Goal: Task Accomplishment & Management: Manage account settings

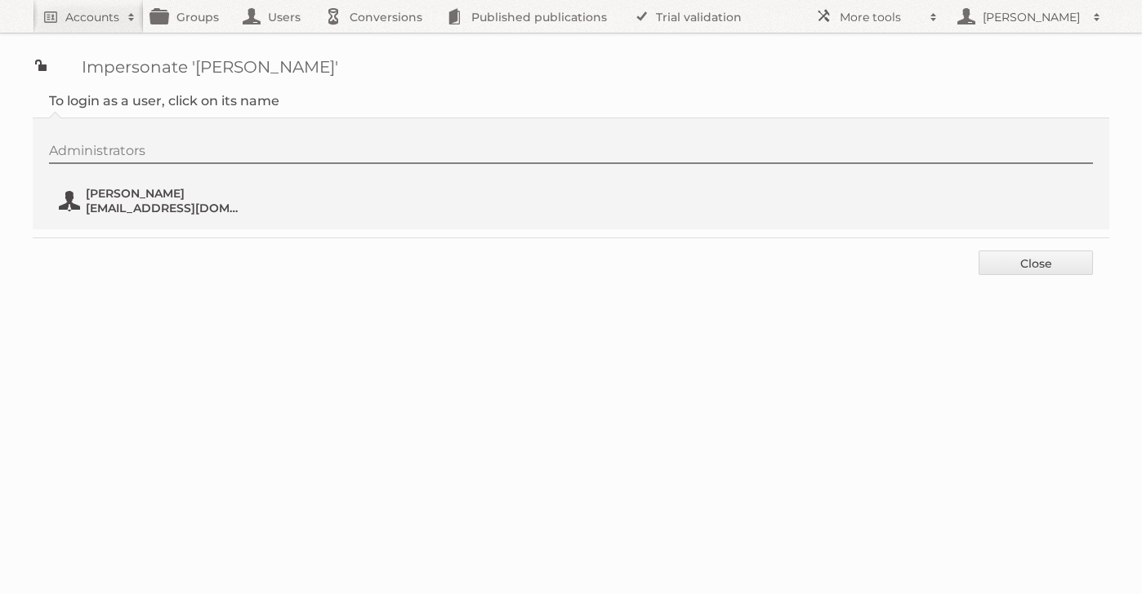
click at [122, 203] on span "[EMAIL_ADDRESS][DOMAIN_NAME]" at bounding box center [165, 208] width 158 height 15
click at [89, 18] on h2 "Accounts" at bounding box center [92, 17] width 54 height 16
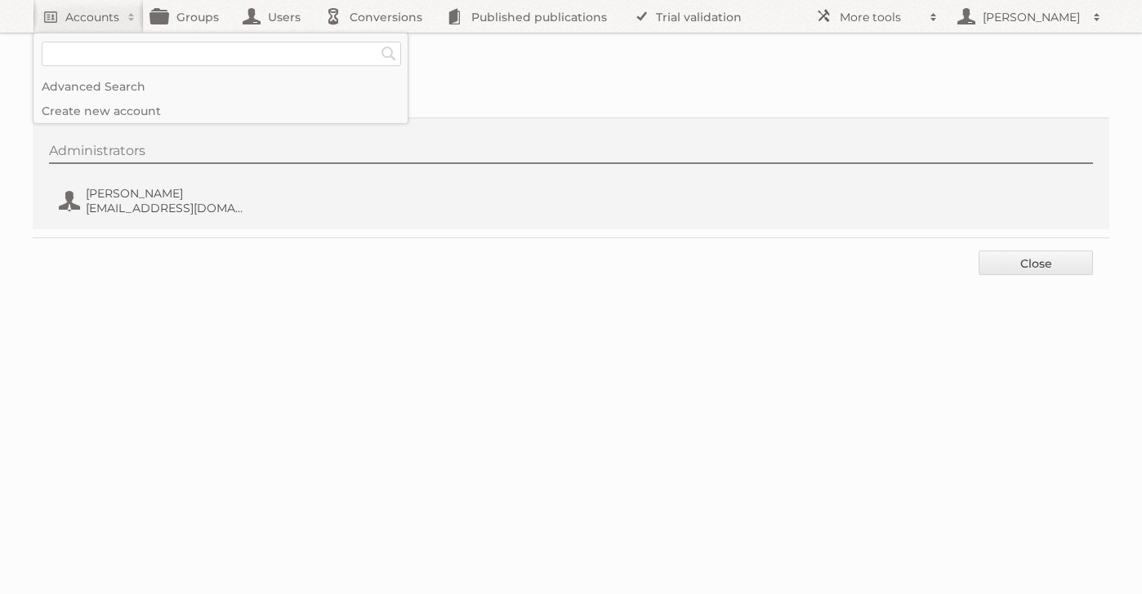
click at [527, 84] on fieldset "To login as a user, click on its name Administrators [PERSON_NAME] [EMAIL_ADDRE…" at bounding box center [571, 157] width 1076 height 161
click at [1030, 267] on link "Close" at bounding box center [1035, 263] width 114 height 24
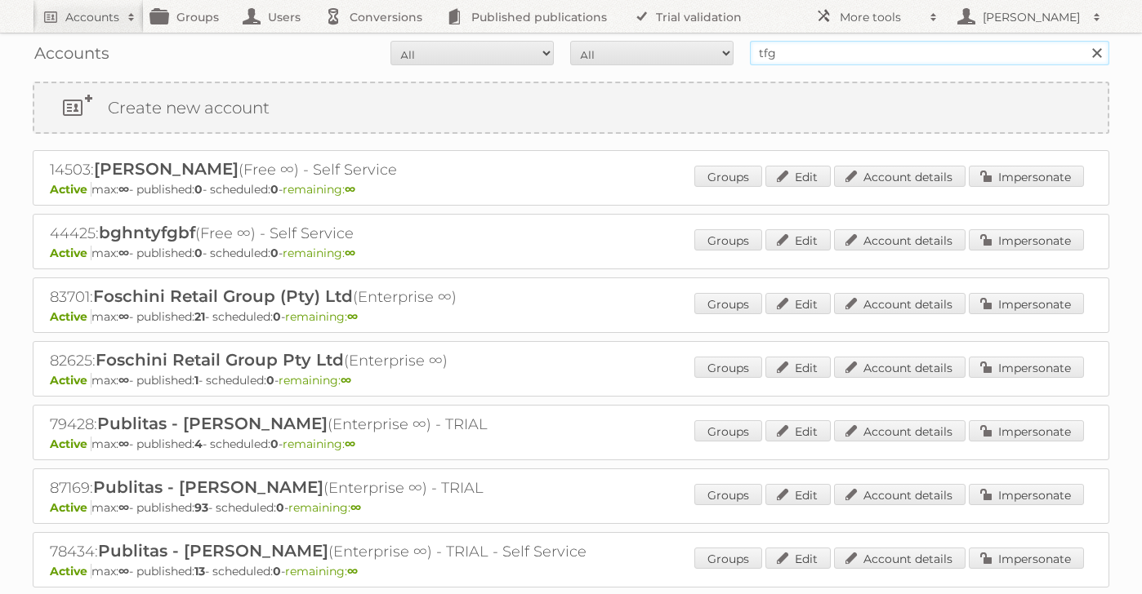
drag, startPoint x: 848, startPoint y: 56, endPoint x: 580, endPoint y: 56, distance: 268.7
click at [580, 56] on form "All Active Expired Pending All Paid Trials Self service tfg Search" at bounding box center [571, 53] width 1076 height 24
type input "munson"
click at [1084, 41] on input "Search" at bounding box center [1096, 53] width 24 height 24
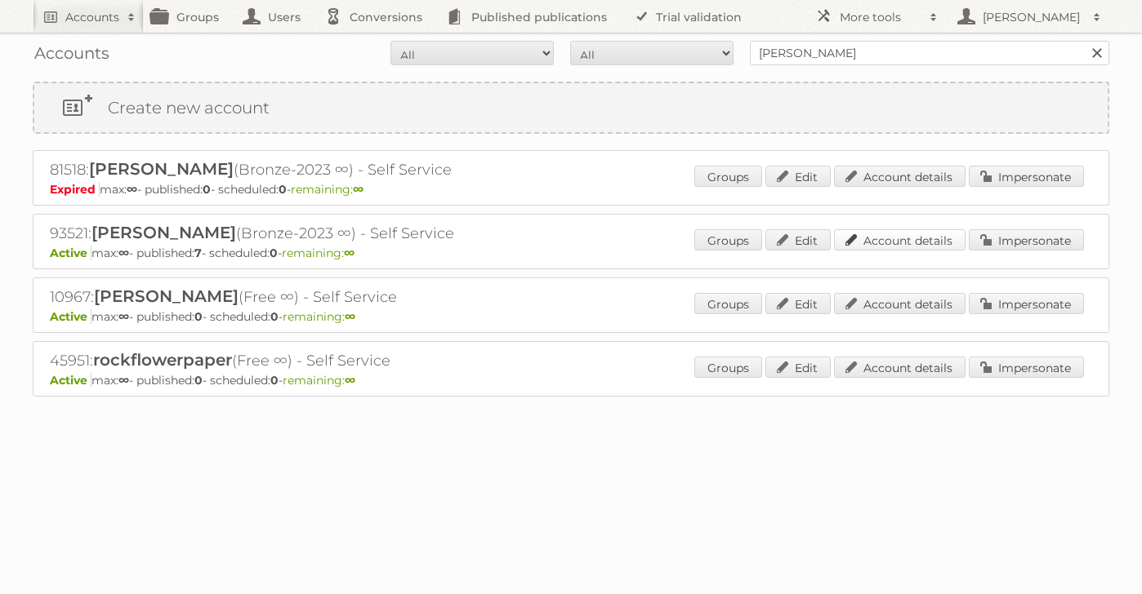
click at [858, 238] on link "Account details" at bounding box center [899, 239] width 131 height 21
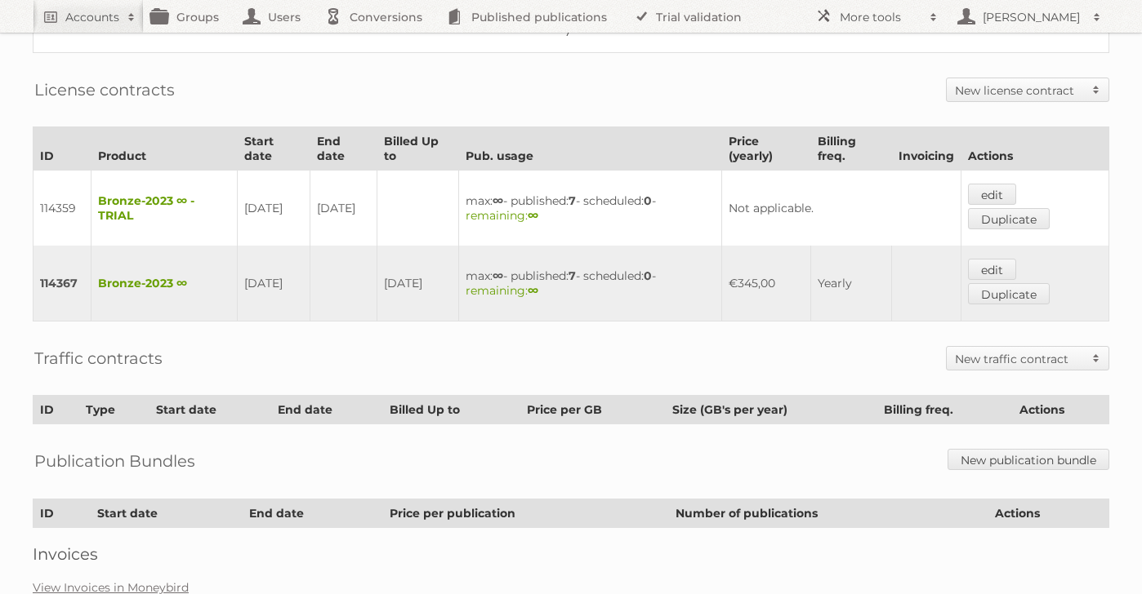
scroll to position [349, 0]
